Goal: Navigation & Orientation: Find specific page/section

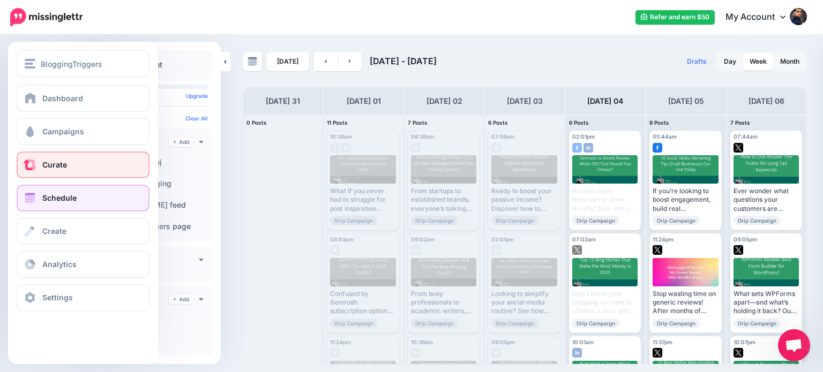
scroll to position [250, 0]
click at [48, 161] on span "Curate" at bounding box center [54, 164] width 25 height 9
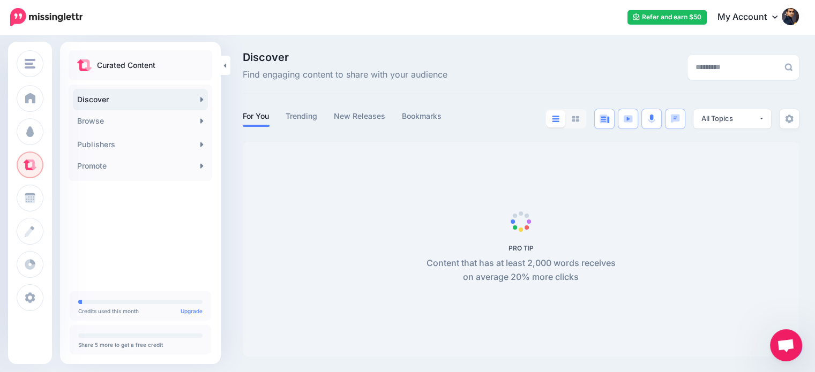
scroll to position [250, 0]
click at [150, 165] on link "Promote" at bounding box center [140, 165] width 135 height 21
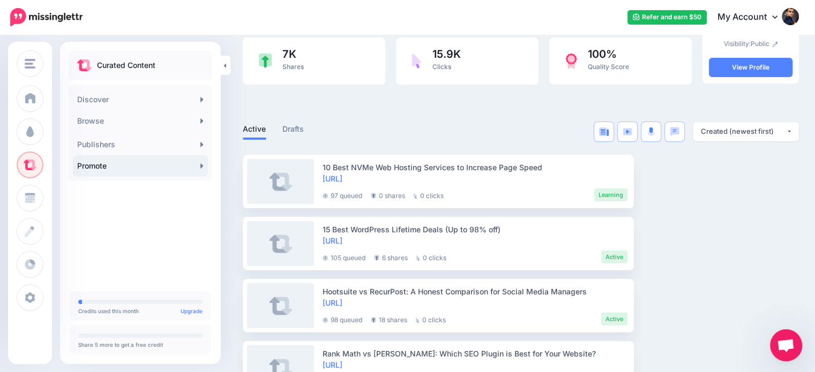
scroll to position [132, 0]
